Goal: Check status: Check status

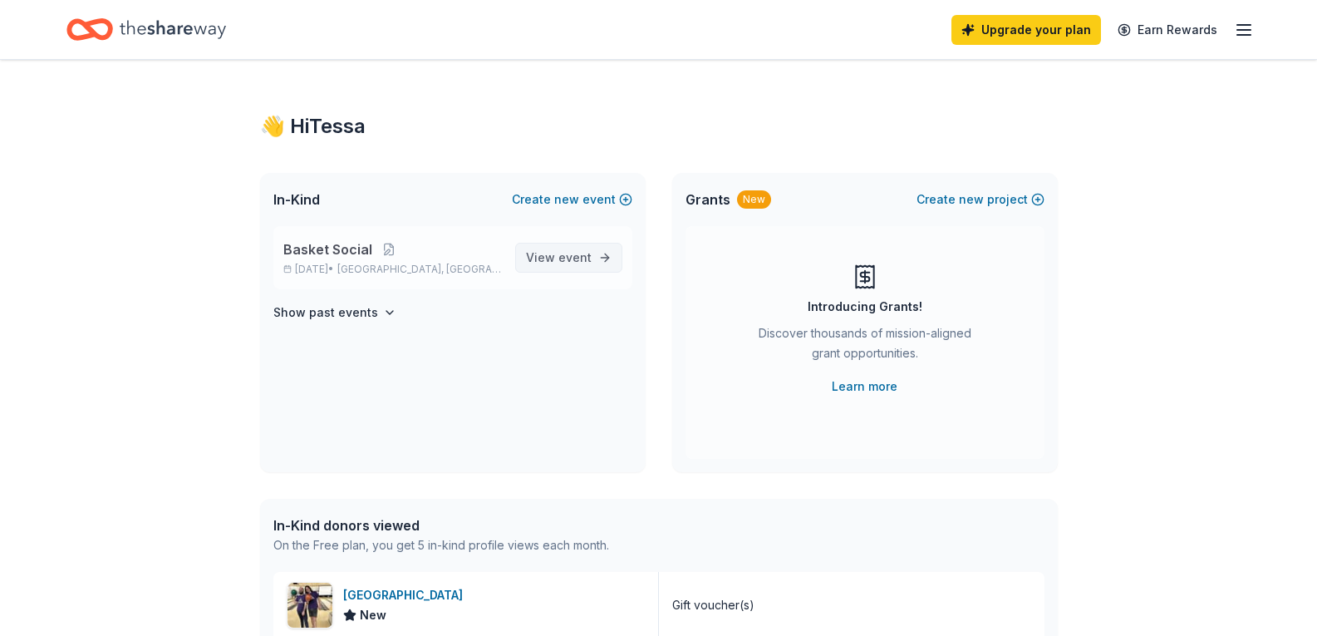
click at [571, 266] on span "View event" at bounding box center [559, 258] width 66 height 20
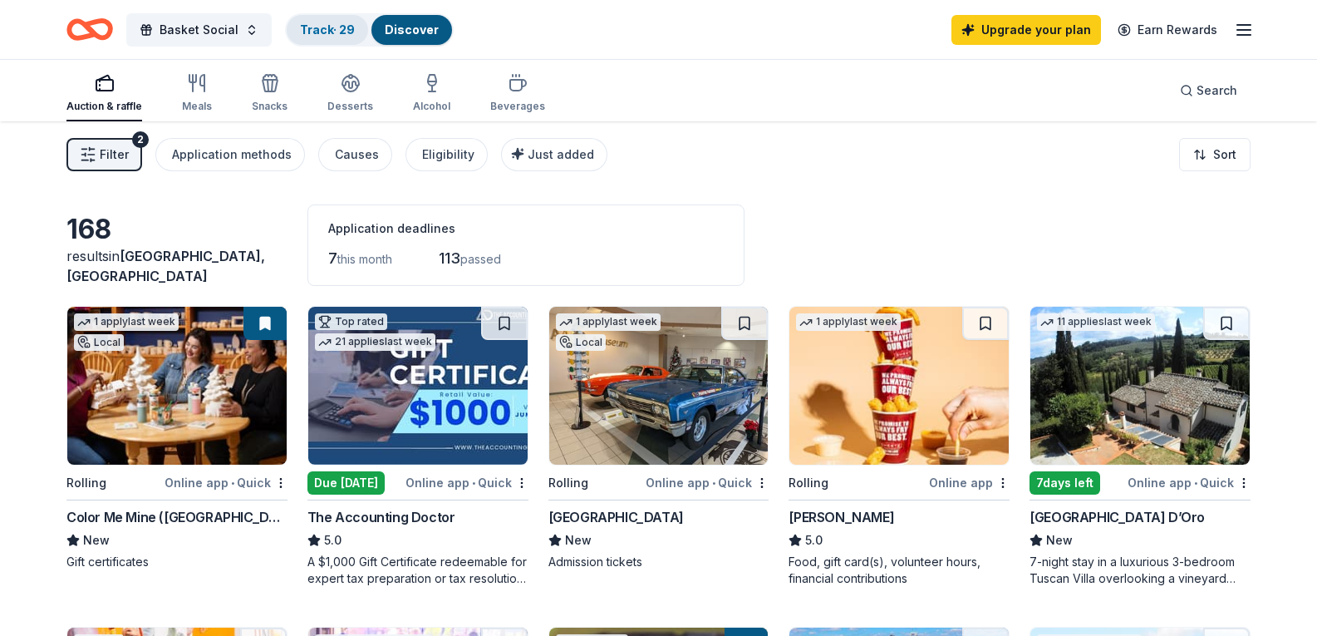
click at [315, 25] on link "Track · 29" at bounding box center [327, 29] width 55 height 14
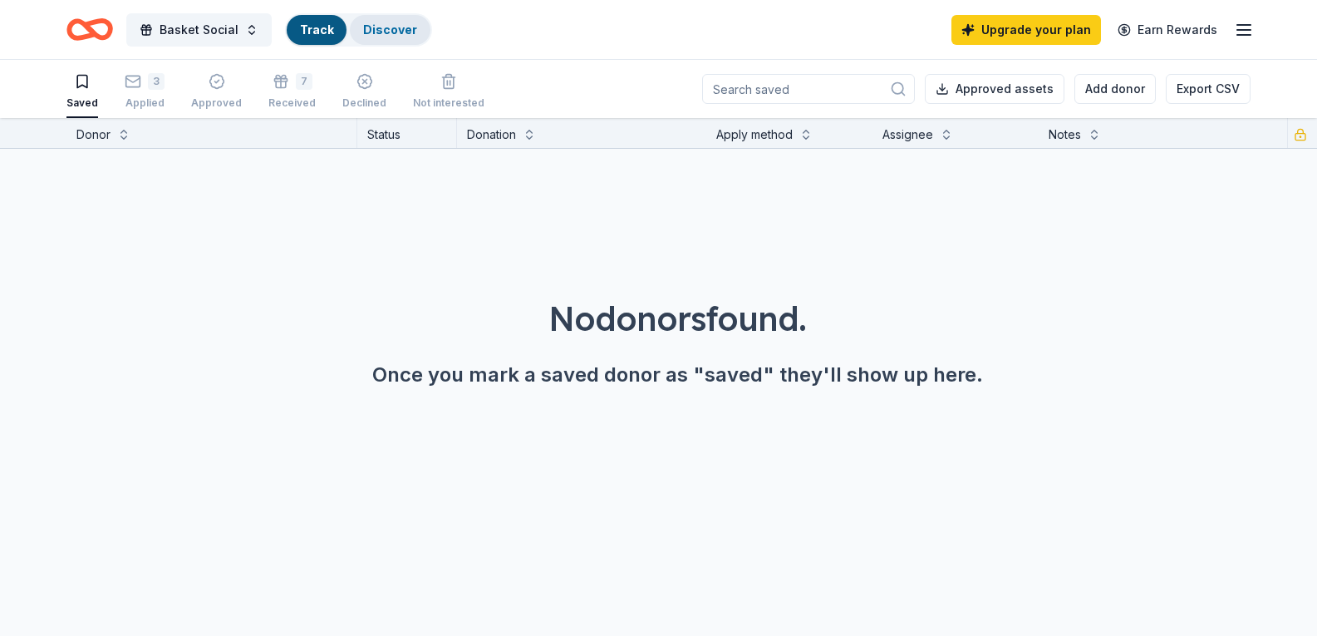
scroll to position [1, 0]
click at [444, 84] on icon "button" at bounding box center [449, 81] width 10 height 11
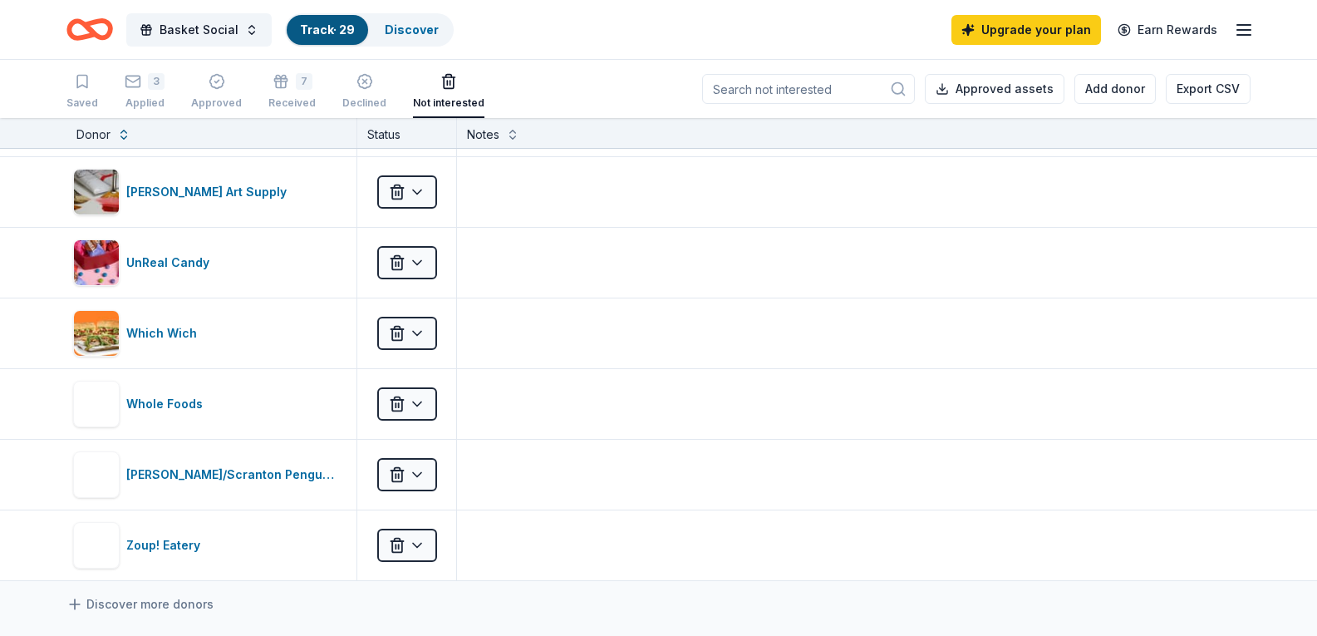
scroll to position [4738, 0]
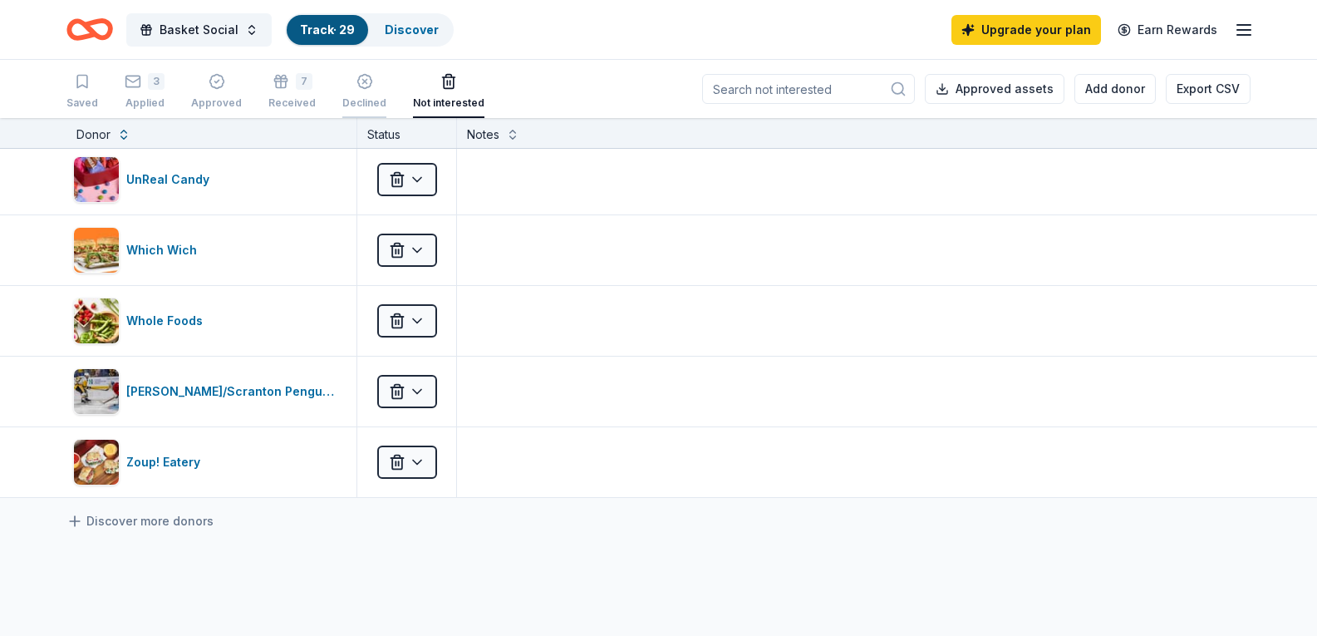
click at [363, 95] on div "Declined" at bounding box center [364, 91] width 44 height 37
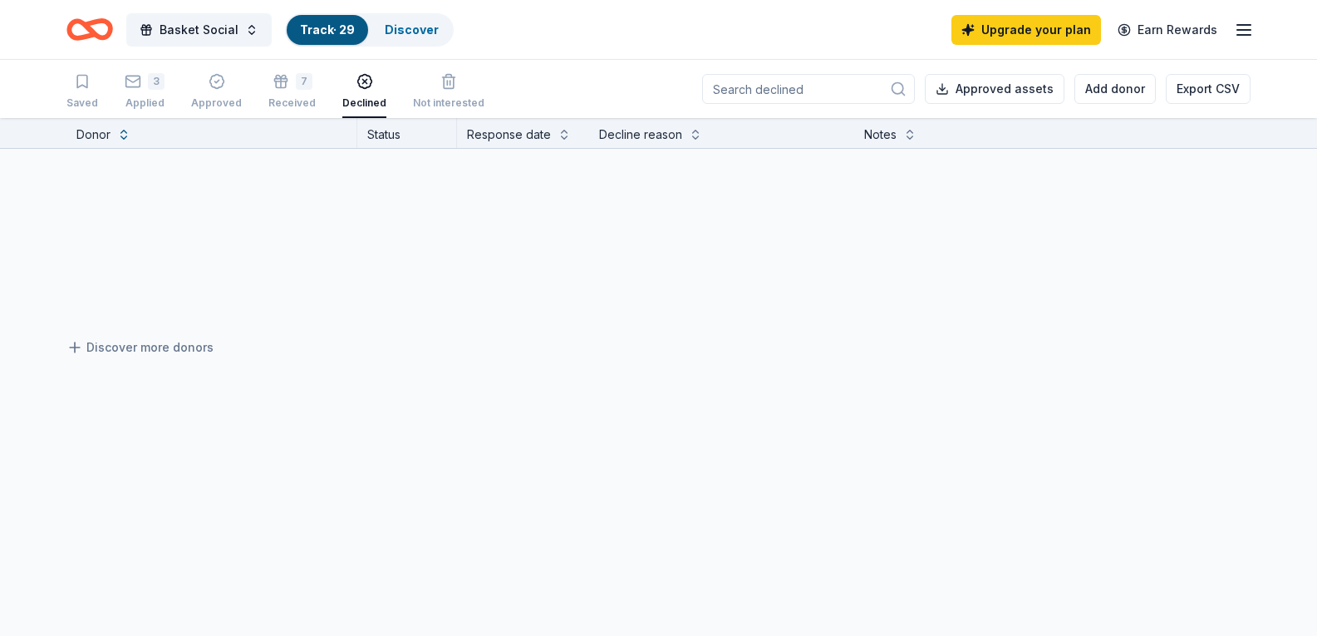
scroll to position [993, 0]
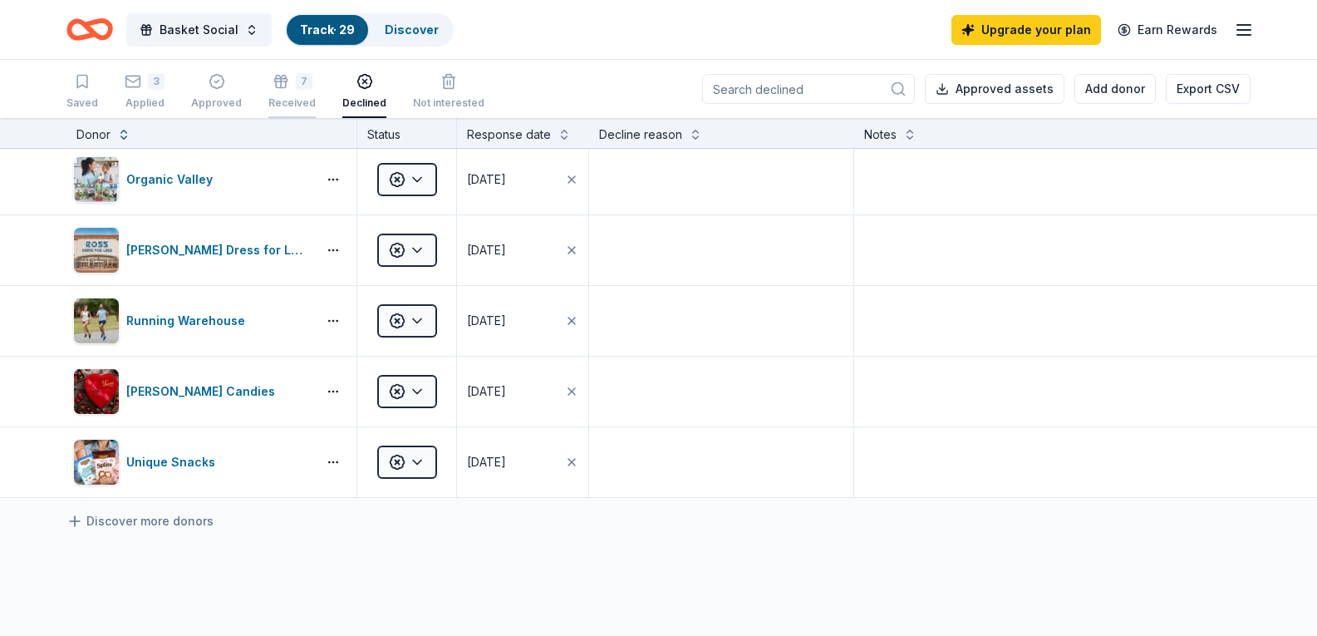
click at [288, 78] on div "7" at bounding box center [291, 81] width 47 height 17
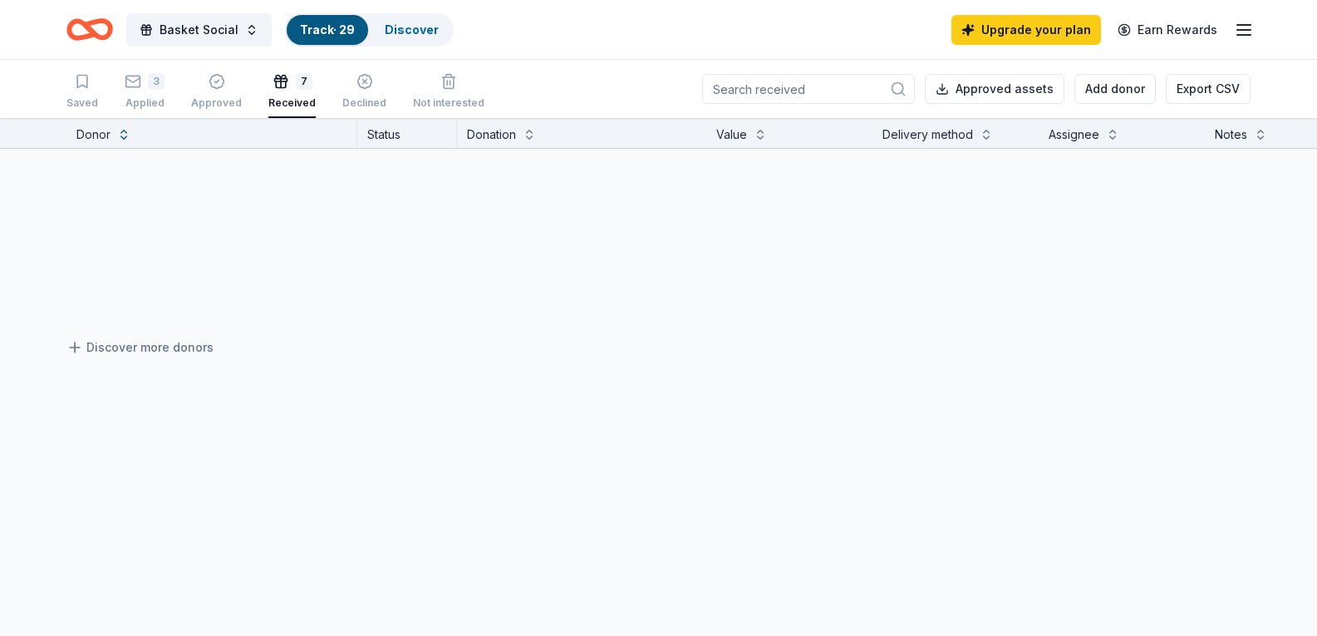
scroll to position [145, 0]
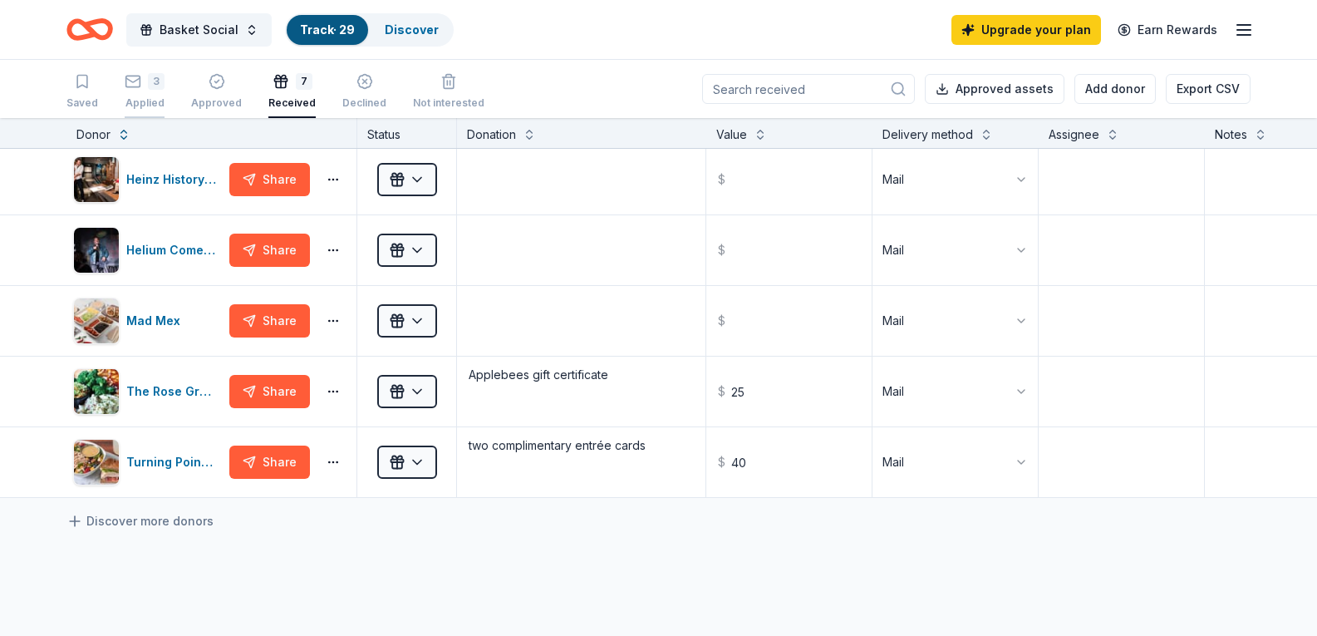
click at [138, 82] on rect "button" at bounding box center [133, 81] width 14 height 11
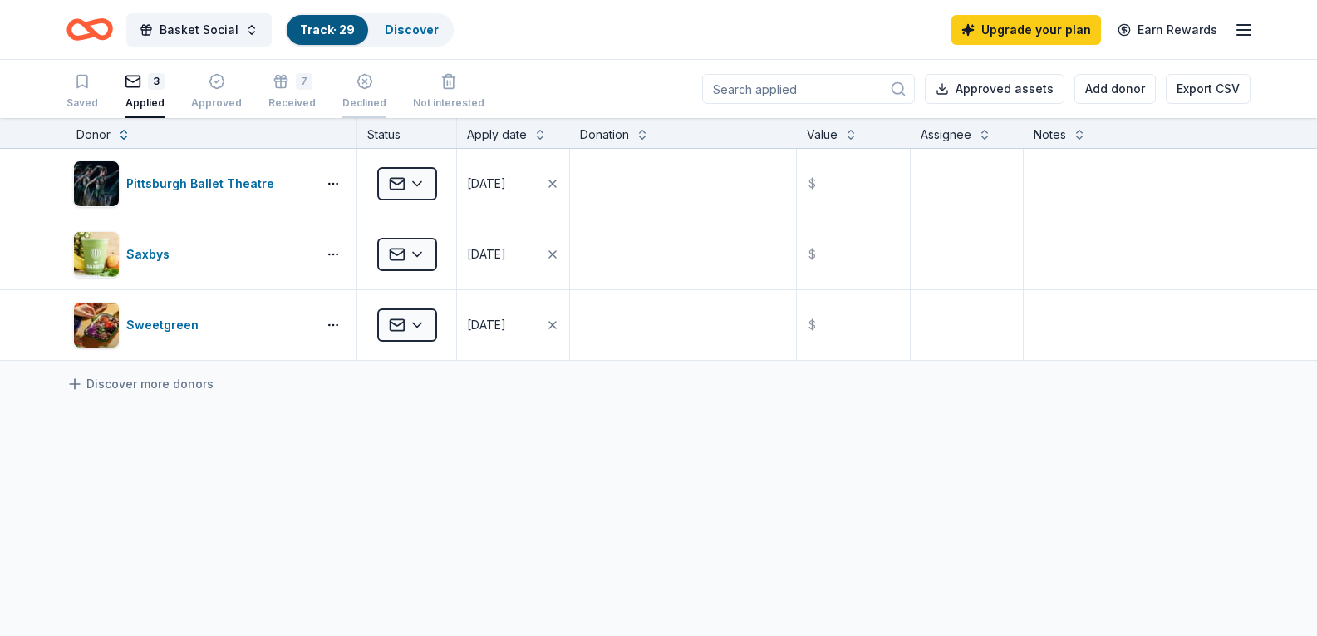
click at [352, 95] on div "Declined" at bounding box center [364, 91] width 44 height 37
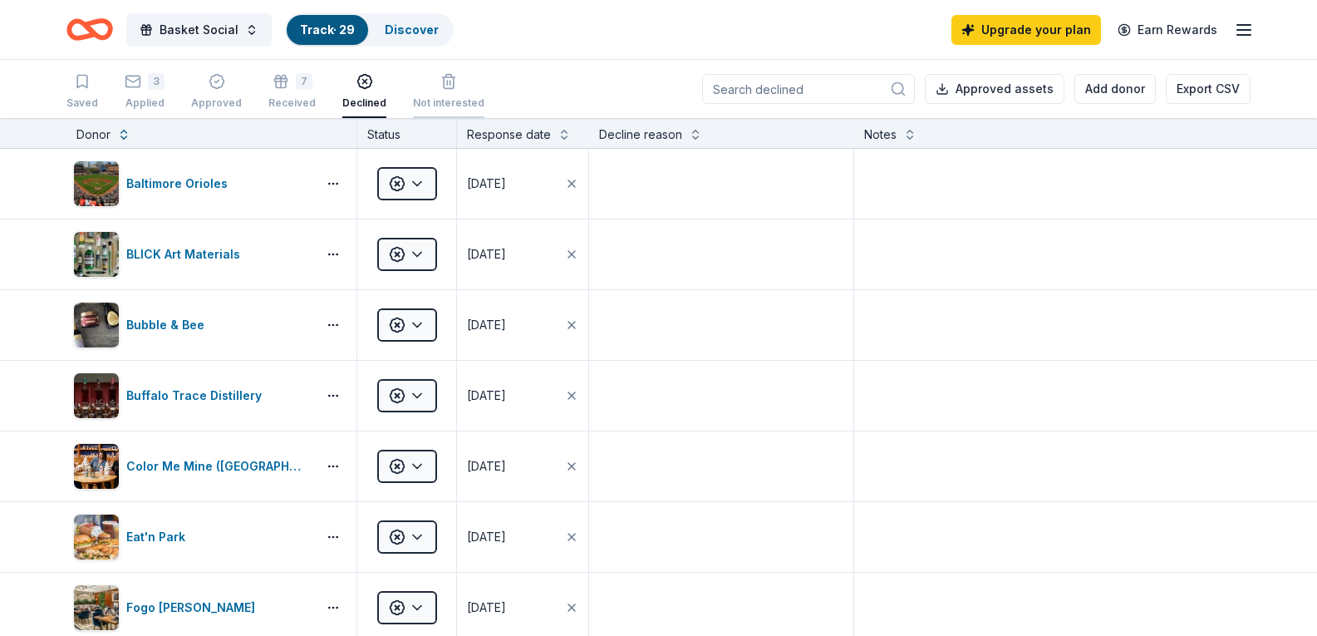
drag, startPoint x: 450, startPoint y: 77, endPoint x: 430, endPoint y: 94, distance: 26.0
click at [450, 79] on div "button" at bounding box center [448, 81] width 71 height 17
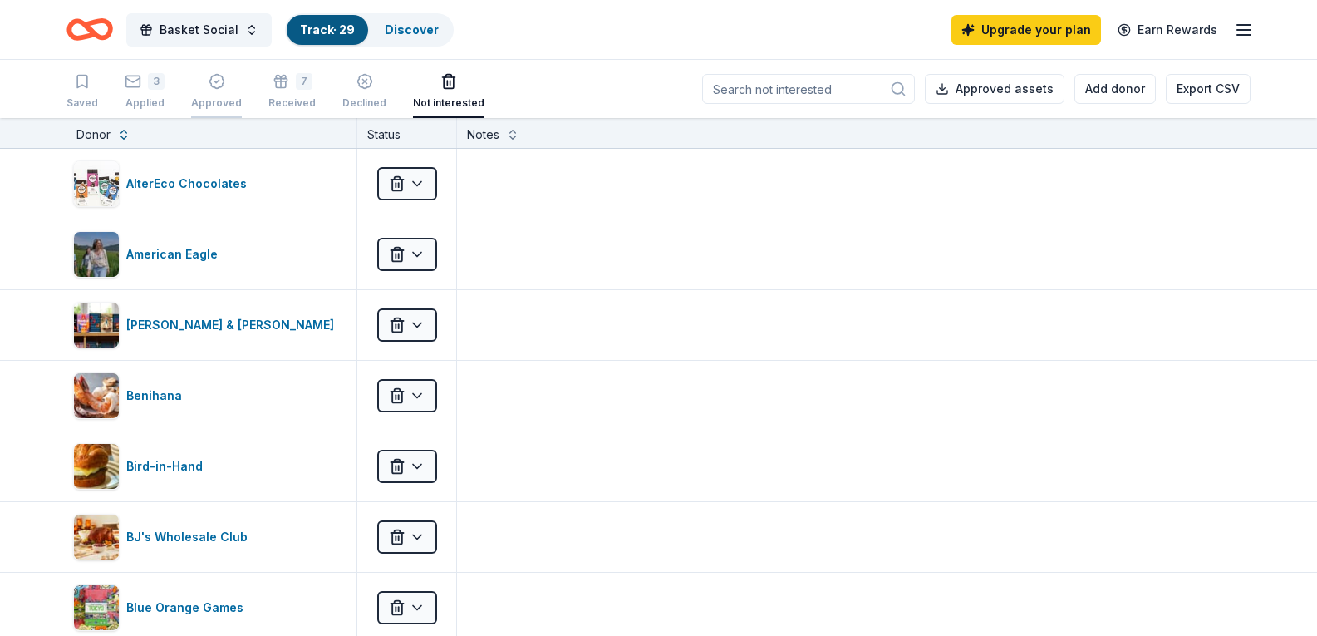
click at [211, 95] on div "Approved" at bounding box center [216, 91] width 51 height 37
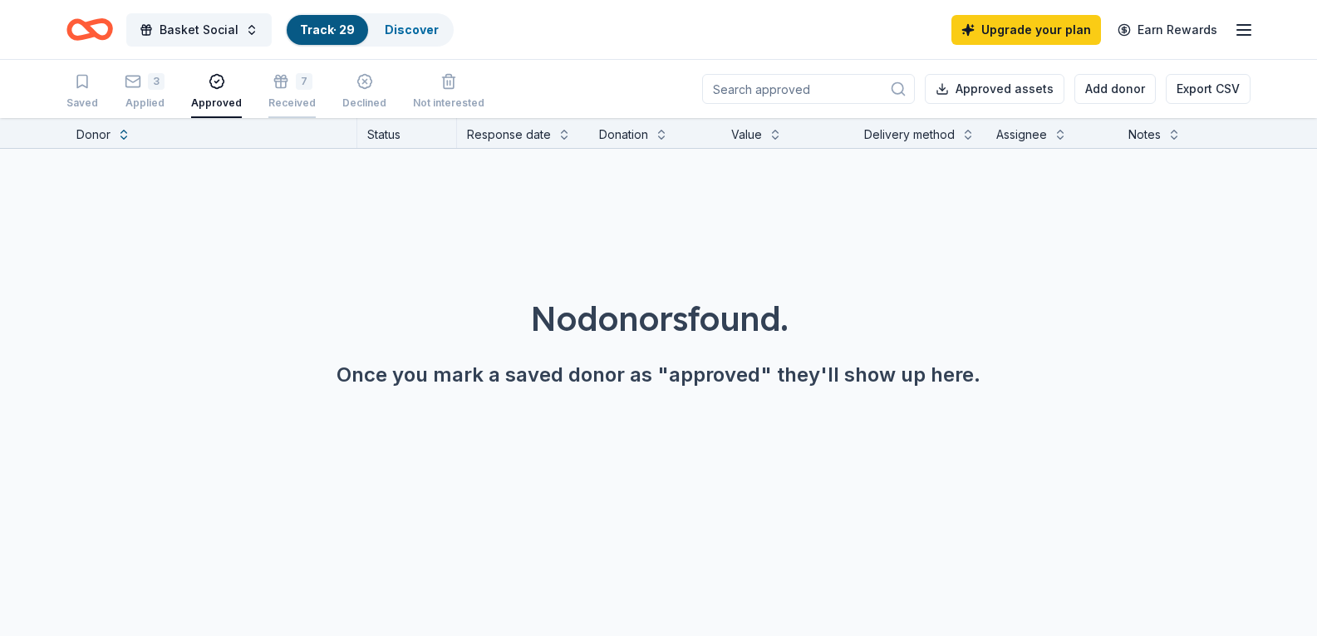
click at [277, 83] on icon "button" at bounding box center [281, 81] width 17 height 17
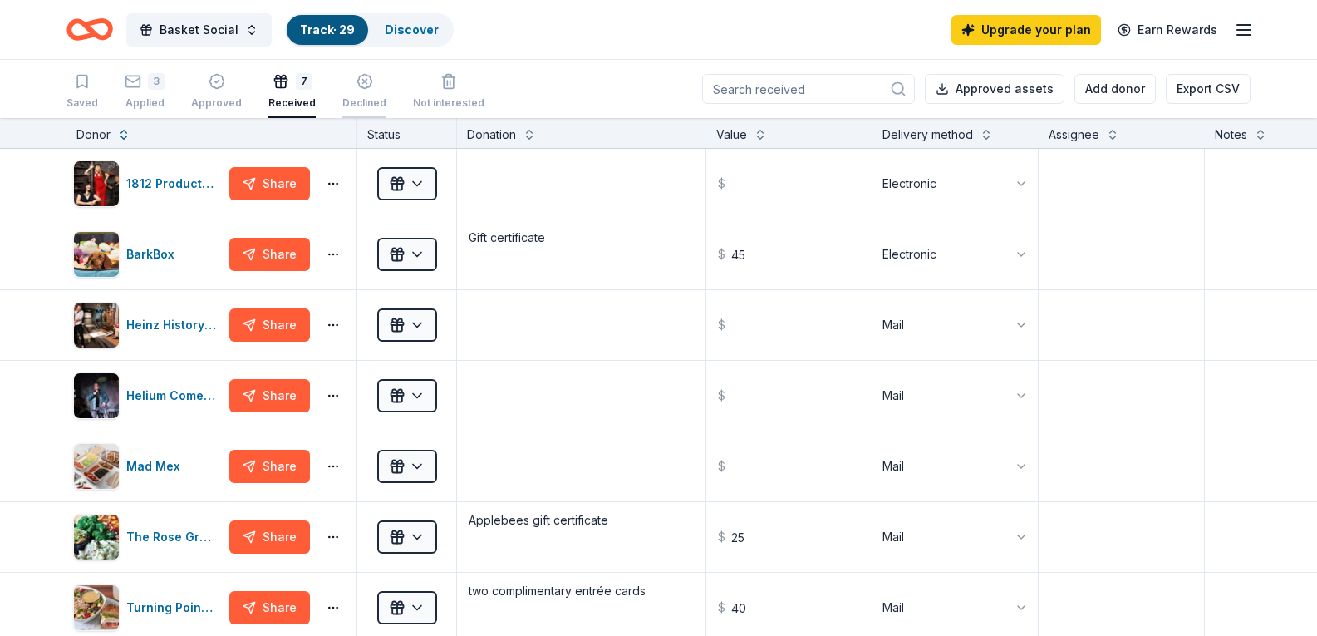
drag, startPoint x: 345, startPoint y: 91, endPoint x: 337, endPoint y: 88, distance: 8.7
click at [342, 91] on div "Declined" at bounding box center [364, 91] width 44 height 37
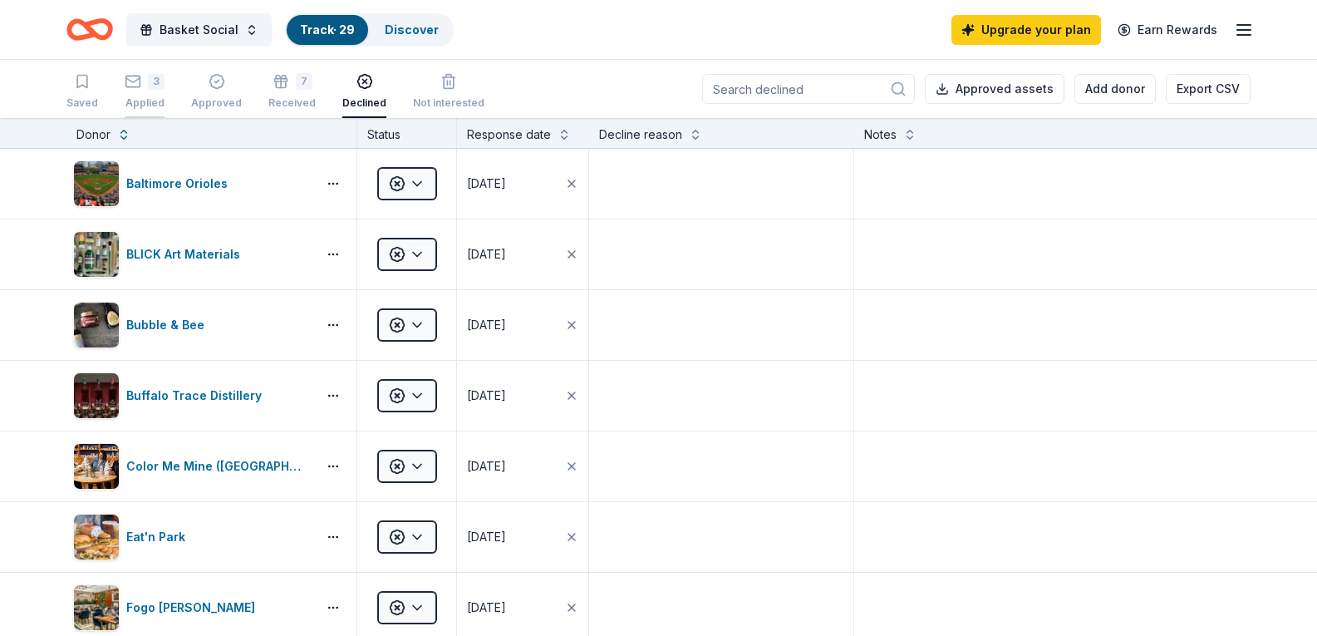
click at [152, 76] on div "3" at bounding box center [156, 81] width 17 height 17
